Goal: Check status: Check status

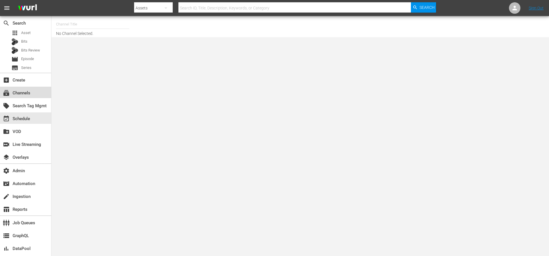
click at [34, 93] on div "subscriptions Channels" at bounding box center [25, 92] width 51 height 11
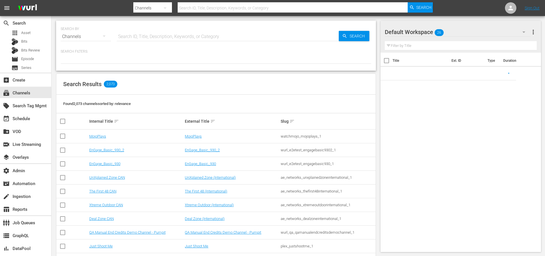
click at [204, 12] on input "text" at bounding box center [293, 8] width 230 height 14
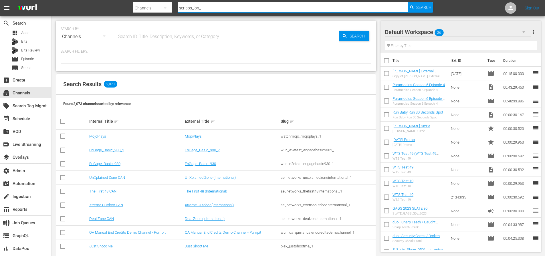
type input "scripps_ion_1"
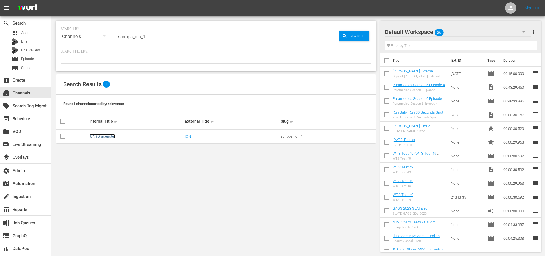
click at [105, 136] on link "ION (Gracenote)" at bounding box center [102, 136] width 26 height 4
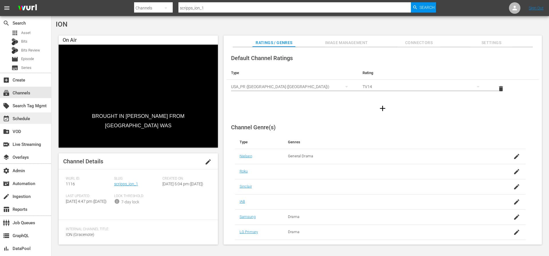
click at [22, 118] on div "event_available Schedule" at bounding box center [16, 117] width 32 height 5
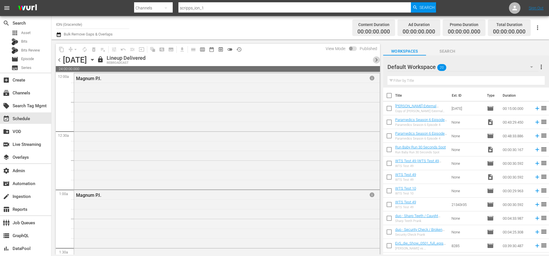
click at [376, 61] on span "chevron_right" at bounding box center [376, 59] width 7 height 7
